Goal: Task Accomplishment & Management: Manage account settings

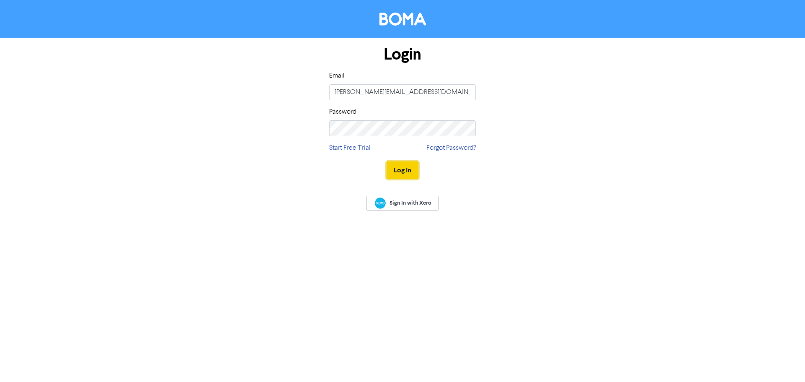
click at [399, 169] on button "Log In" at bounding box center [403, 170] width 32 height 18
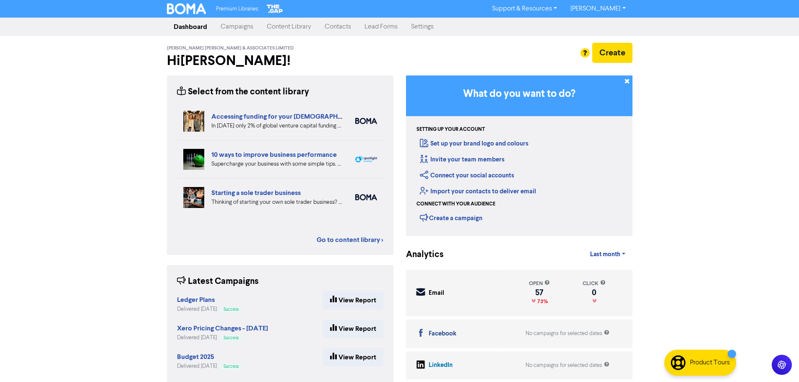
click at [341, 29] on link "Contacts" at bounding box center [338, 26] width 40 height 17
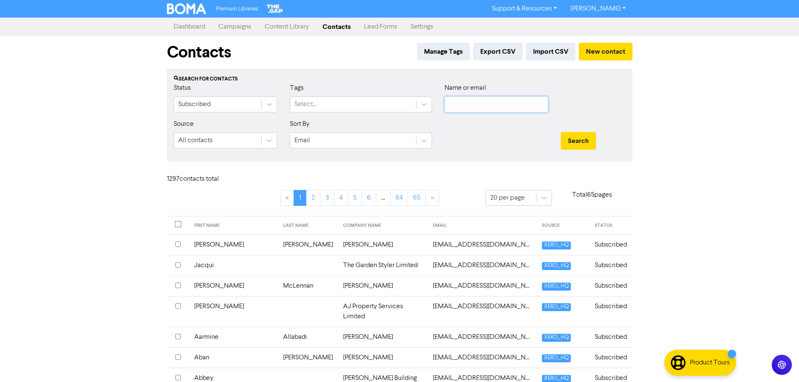
click at [487, 104] on input "text" at bounding box center [496, 104] width 104 height 16
paste input "[PERSON_NAME][EMAIL_ADDRESS][PERSON_NAME][DOMAIN_NAME]"
type input "[PERSON_NAME][EMAIL_ADDRESS][PERSON_NAME][DOMAIN_NAME]"
drag, startPoint x: 579, startPoint y: 143, endPoint x: 538, endPoint y: 161, distance: 44.5
click at [580, 143] on button "Search" at bounding box center [578, 141] width 35 height 18
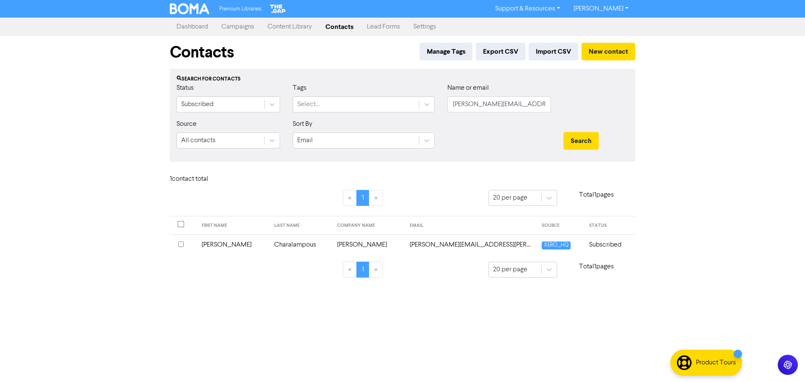
click at [182, 244] on input "checkbox" at bounding box center [180, 244] width 5 height 5
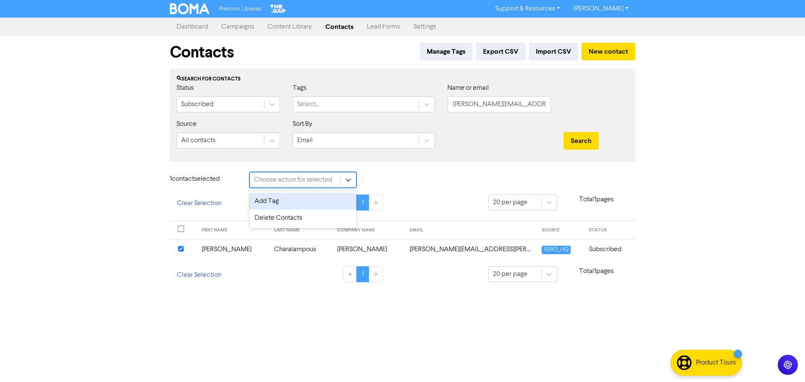
click at [288, 185] on div "Choose action for selected" at bounding box center [293, 180] width 78 height 10
click at [282, 214] on div "Delete Contacts" at bounding box center [303, 218] width 107 height 17
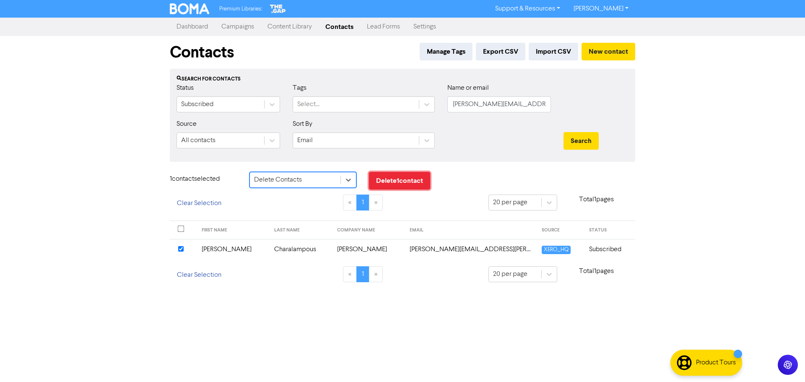
click at [390, 180] on button "Delete 1 contact" at bounding box center [399, 181] width 61 height 18
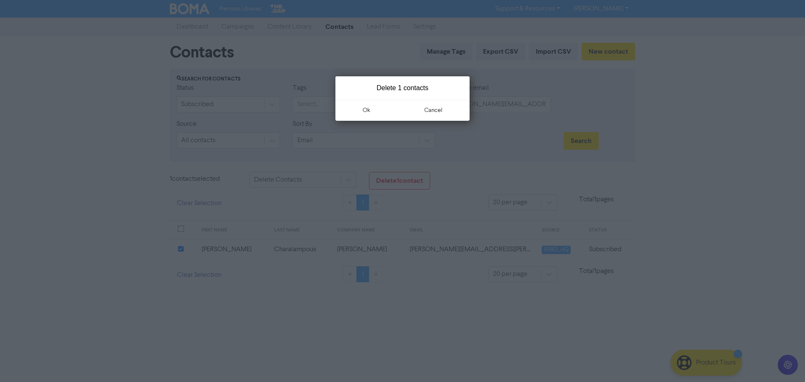
click at [374, 112] on button "ok" at bounding box center [366, 110] width 62 height 21
